Goal: Entertainment & Leisure: Browse casually

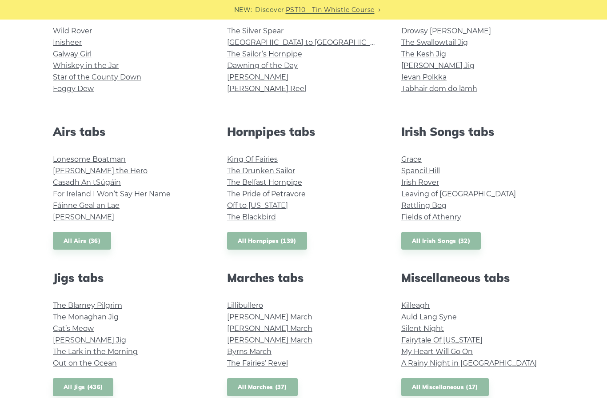
scroll to position [252, 0]
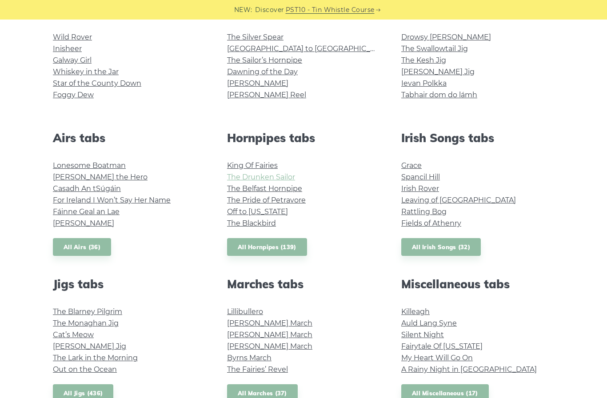
click at [250, 178] on link "The Drunken Sailor" at bounding box center [261, 177] width 68 height 8
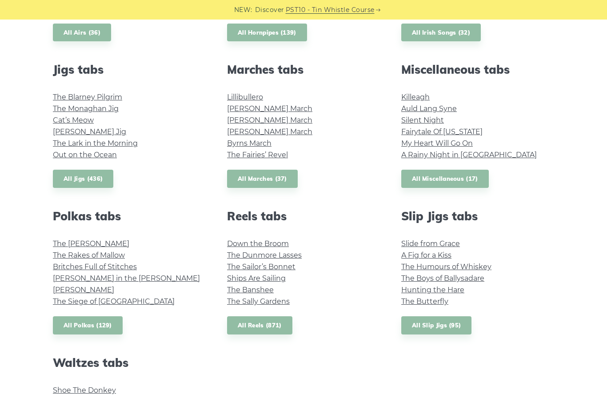
scroll to position [468, 0]
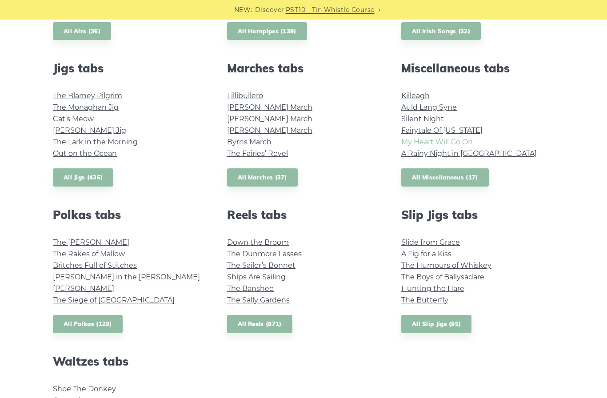
click at [434, 143] on link "My Heart Will Go On" at bounding box center [436, 142] width 71 height 8
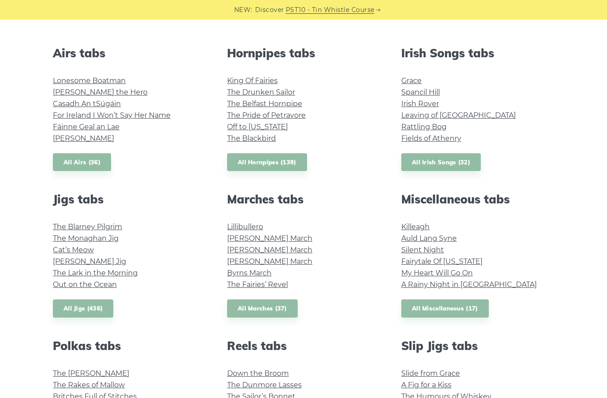
scroll to position [262, 0]
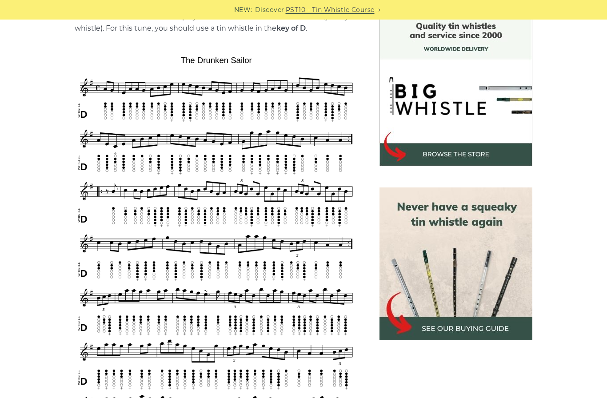
scroll to position [241, 0]
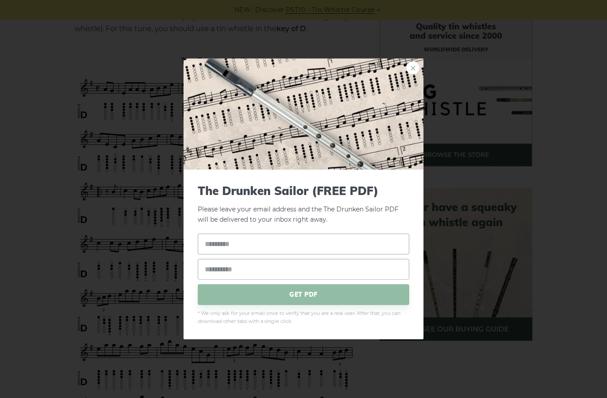
click at [413, 75] on link "×" at bounding box center [412, 67] width 13 height 13
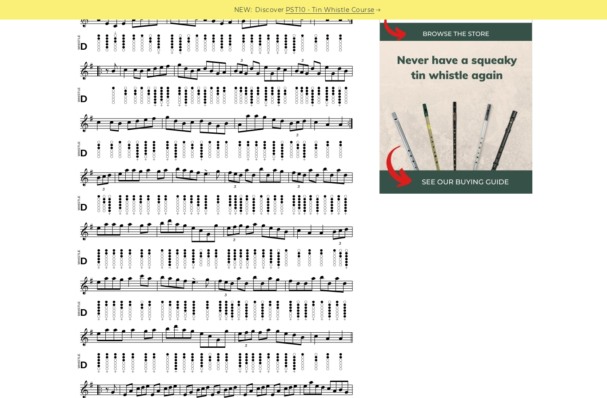
scroll to position [148, 0]
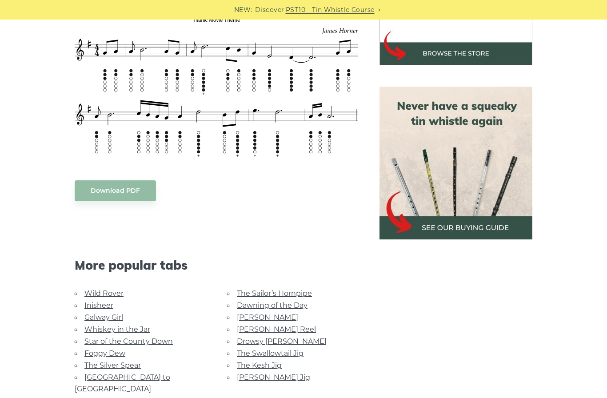
scroll to position [342, 0]
